Goal: Task Accomplishment & Management: Use online tool/utility

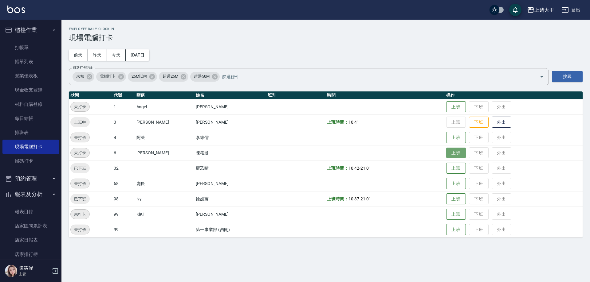
click at [461, 155] on button "上班" at bounding box center [456, 153] width 20 height 11
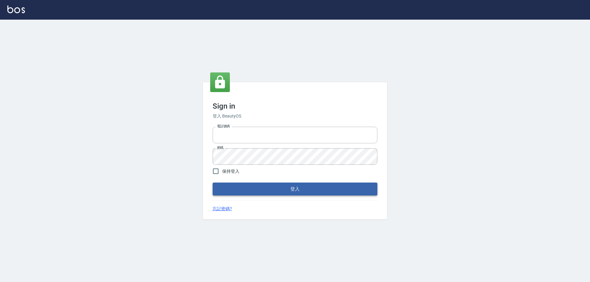
type input "0927586163"
click at [297, 188] on button "登入" at bounding box center [295, 189] width 165 height 13
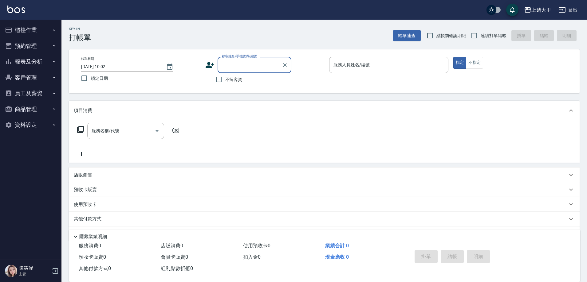
click at [25, 27] on button "櫃檯作業" at bounding box center [30, 30] width 57 height 16
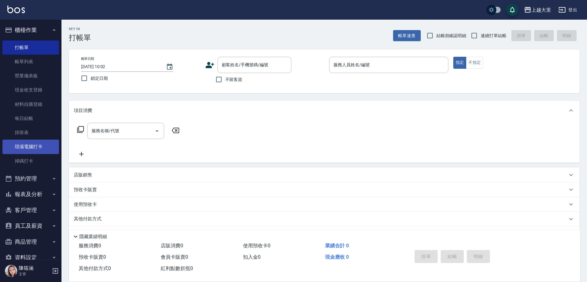
click at [26, 144] on link "現場電腦打卡" at bounding box center [30, 147] width 57 height 14
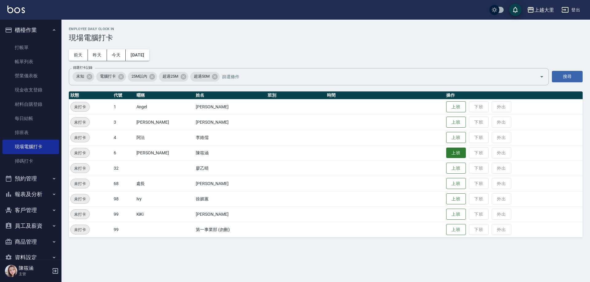
click at [461, 154] on button "上班" at bounding box center [456, 153] width 20 height 11
click at [457, 199] on button "上班" at bounding box center [456, 199] width 20 height 11
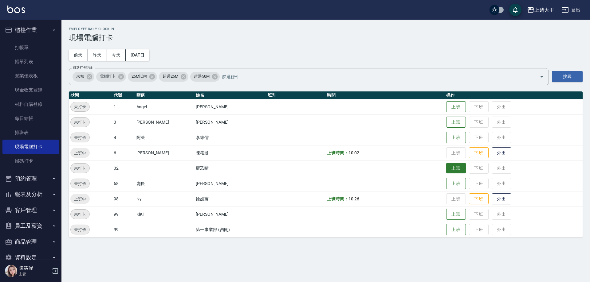
click at [460, 170] on button "上班" at bounding box center [456, 168] width 20 height 11
